Goal: Check status: Check status

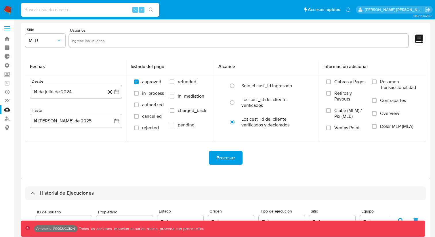
select select "10"
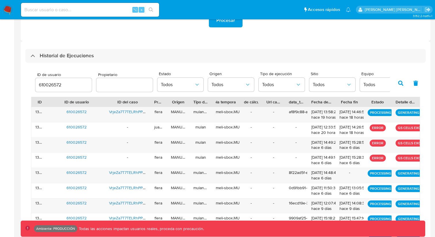
scroll to position [138, 0]
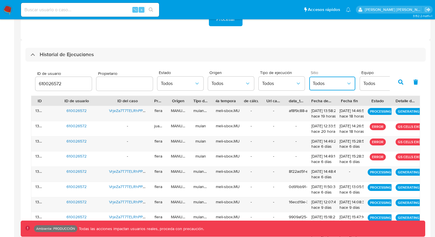
click at [346, 81] on icon "button" at bounding box center [349, 84] width 6 height 6
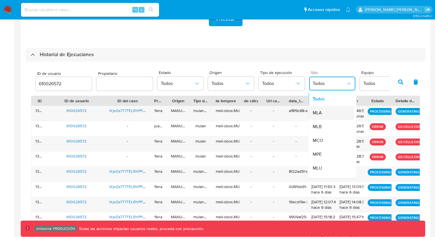
click at [320, 115] on span "MLA" at bounding box center [317, 113] width 9 height 6
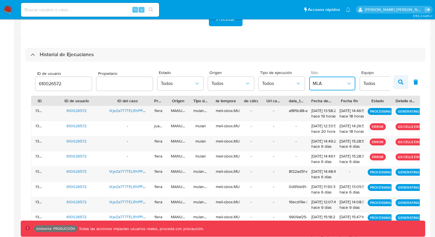
click at [407, 82] on button "button" at bounding box center [401, 82] width 15 height 14
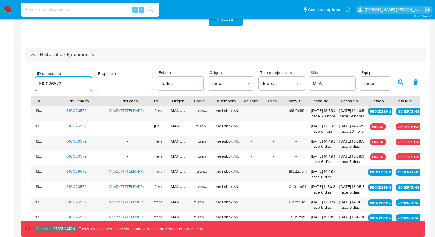
click at [62, 84] on input "610026572" at bounding box center [63, 83] width 56 height 7
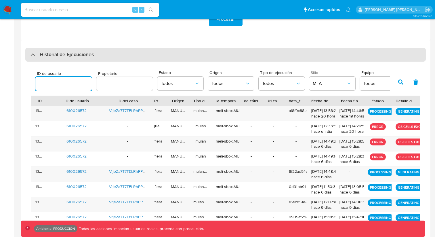
click at [388, 60] on div "Historial de Ejecuciones" at bounding box center [225, 55] width 401 height 14
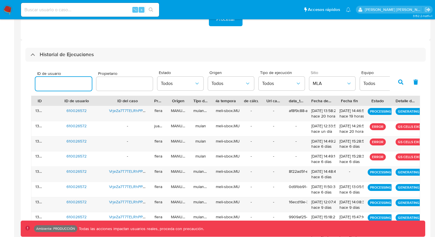
scroll to position [0, 0]
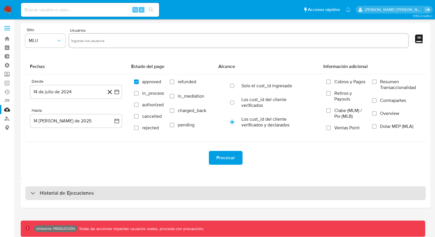
click at [329, 191] on div "Historial de Ejecuciones" at bounding box center [225, 193] width 401 height 14
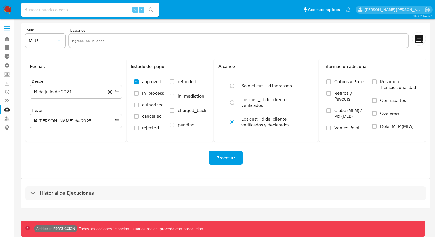
select select "10"
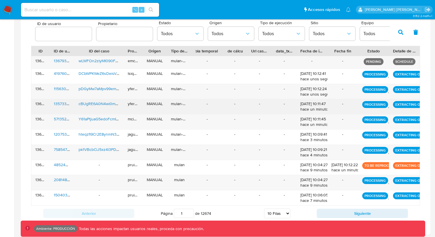
scroll to position [190, 0]
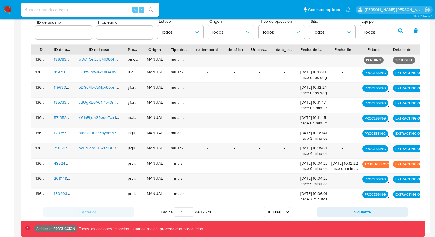
click at [352, 206] on div "Anterior Página 1 de 12674 5 [PERSON_NAME] 10 [PERSON_NAME] 20 [PERSON_NAME] 25…" at bounding box center [225, 212] width 389 height 16
click at [354, 209] on button "Siguiente" at bounding box center [362, 211] width 91 height 9
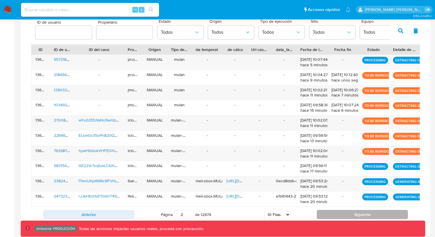
click at [355, 214] on button "Siguiente" at bounding box center [362, 214] width 91 height 9
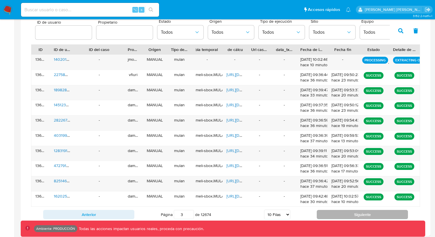
click at [355, 214] on button "Siguiente" at bounding box center [362, 214] width 91 height 9
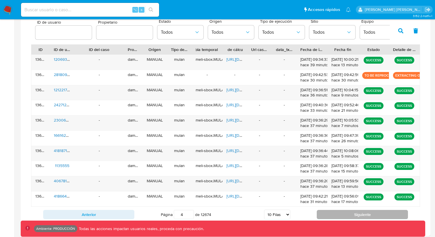
click at [355, 214] on button "Siguiente" at bounding box center [362, 214] width 91 height 9
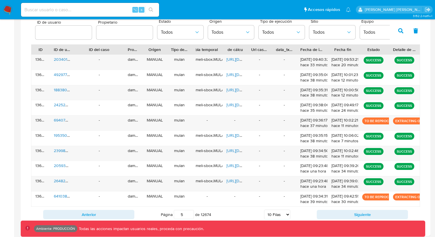
click at [354, 214] on button "Siguiente" at bounding box center [362, 214] width 91 height 9
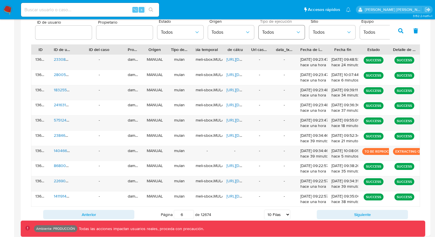
click at [273, 33] on span "Todos" at bounding box center [278, 32] width 33 height 6
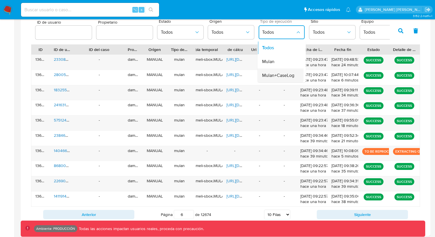
click at [279, 77] on span "Mulan+CaseLog" at bounding box center [278, 76] width 32 height 6
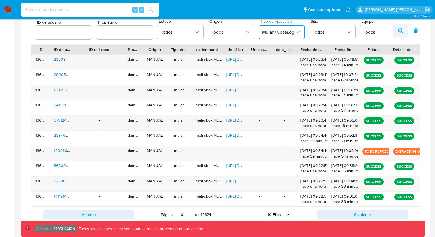
click at [396, 31] on button "button" at bounding box center [401, 31] width 15 height 14
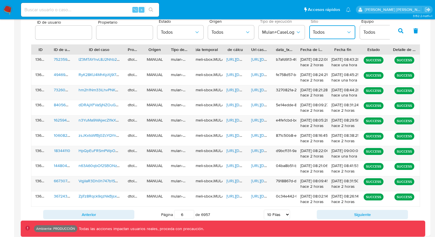
click at [337, 33] on span "Todos" at bounding box center [329, 32] width 33 height 6
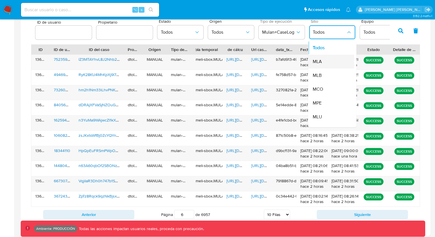
click at [334, 64] on div "MLA" at bounding box center [329, 62] width 33 height 14
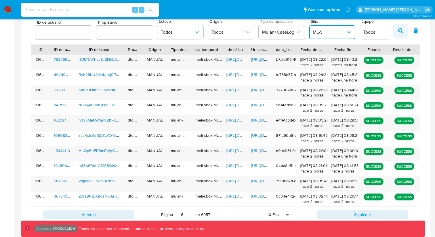
click at [398, 30] on button "button" at bounding box center [401, 31] width 15 height 14
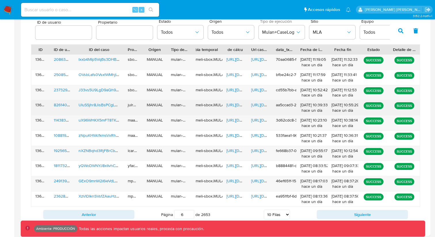
scroll to position [192, 0]
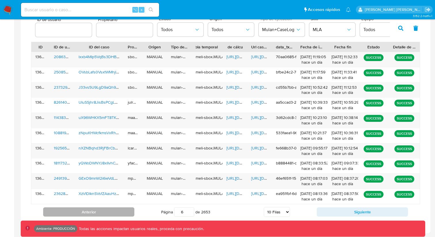
click at [128, 211] on button "Anterior" at bounding box center [88, 211] width 91 height 9
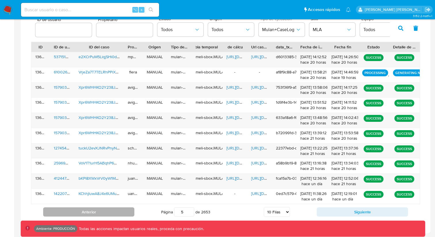
click at [115, 210] on button "Anterior" at bounding box center [88, 211] width 91 height 9
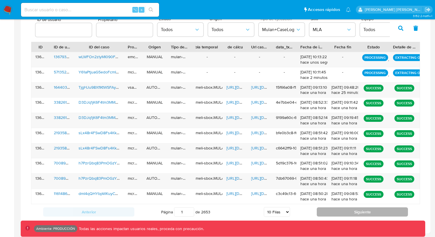
click at [343, 212] on button "Siguiente" at bounding box center [362, 211] width 91 height 9
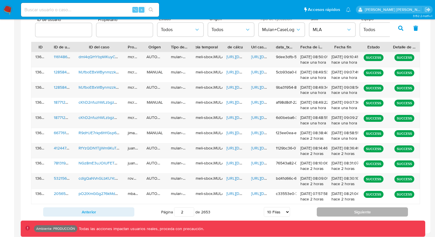
click at [343, 212] on button "Siguiente" at bounding box center [362, 211] width 91 height 9
type input "5"
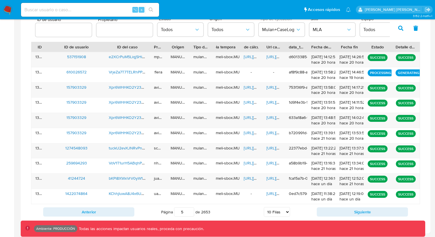
drag, startPoint x: 74, startPoint y: 46, endPoint x: 106, endPoint y: 46, distance: 32.0
click at [106, 46] on div at bounding box center [105, 47] width 10 height 10
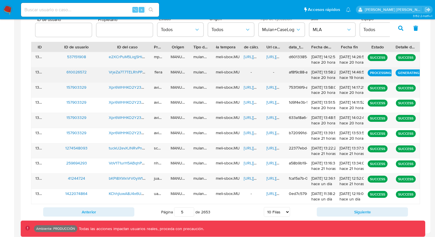
click at [37, 71] on div "136599" at bounding box center [39, 74] width 17 height 15
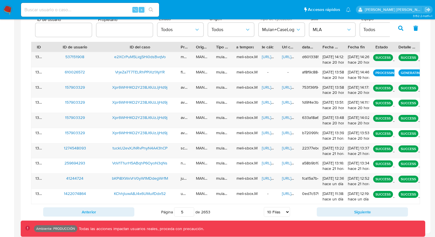
drag, startPoint x: 149, startPoint y: 45, endPoint x: 178, endPoint y: 45, distance: 28.5
click at [178, 45] on div at bounding box center [177, 47] width 10 height 10
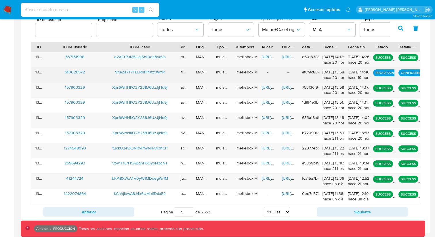
drag, startPoint x: 168, startPoint y: 72, endPoint x: 60, endPoint y: 71, distance: 107.7
click at [61, 71] on div "136599 610026572 VrjeZa7T7TELRhPPiXz1XyYR flera MANUAL mulan-caselog meli-sbox.…" at bounding box center [225, 74] width 389 height 15
